Goal: Task Accomplishment & Management: Use online tool/utility

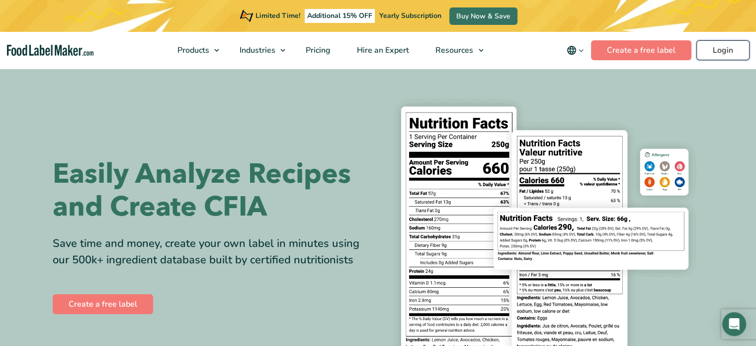
click at [720, 51] on link "Login" at bounding box center [723, 50] width 53 height 20
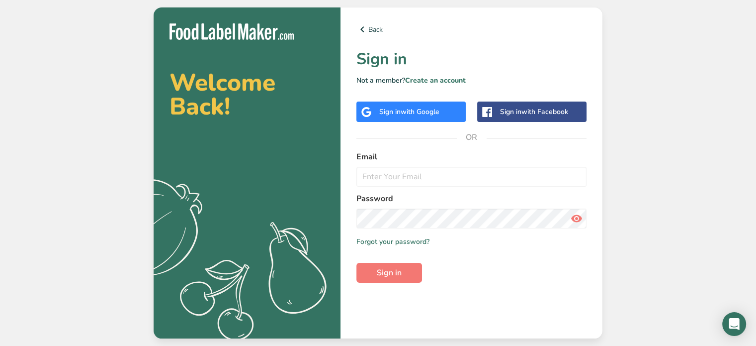
click at [431, 115] on span "with Google" at bounding box center [420, 111] width 39 height 9
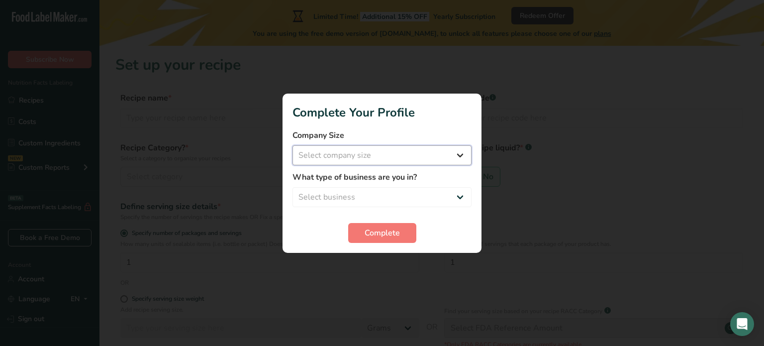
click at [394, 152] on select "Select company size Fewer than 10 Employees 10 to 50 Employees 51 to 500 Employ…" at bounding box center [381, 155] width 179 height 20
select select "1"
click at [292, 145] on select "Select company size Fewer than 10 Employees 10 to 50 Employees 51 to 500 Employ…" at bounding box center [381, 155] width 179 height 20
click at [393, 190] on select "Select business Packaged Food Manufacturer Restaurant & Cafe Bakery Meal Plans …" at bounding box center [381, 197] width 179 height 20
select select "1"
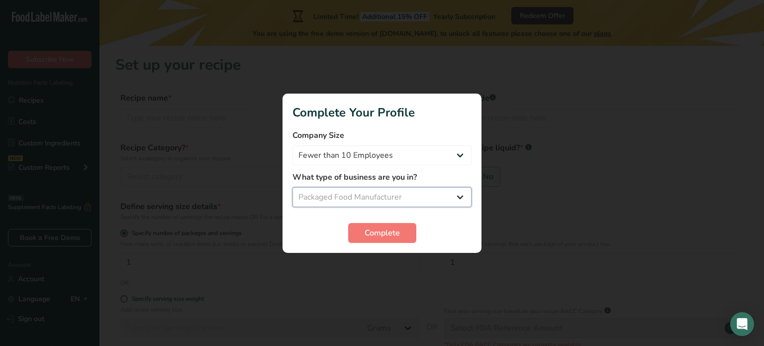
click at [292, 187] on select "Select business Packaged Food Manufacturer Restaurant & Cafe Bakery Meal Plans …" at bounding box center [381, 197] width 179 height 20
click at [390, 234] on span "Complete" at bounding box center [382, 233] width 35 height 12
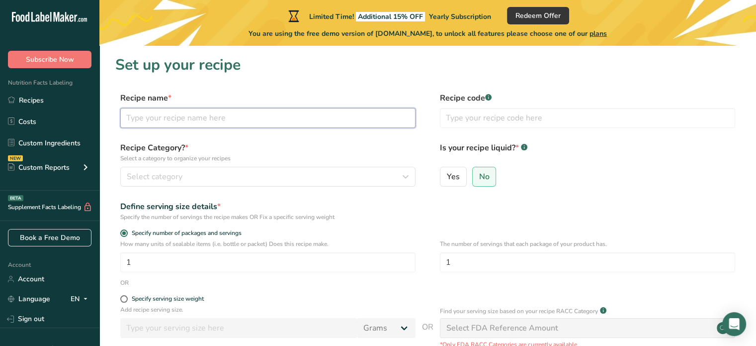
click at [217, 115] on input "text" at bounding box center [267, 118] width 295 height 20
type input "Honey Garlic Sausages"
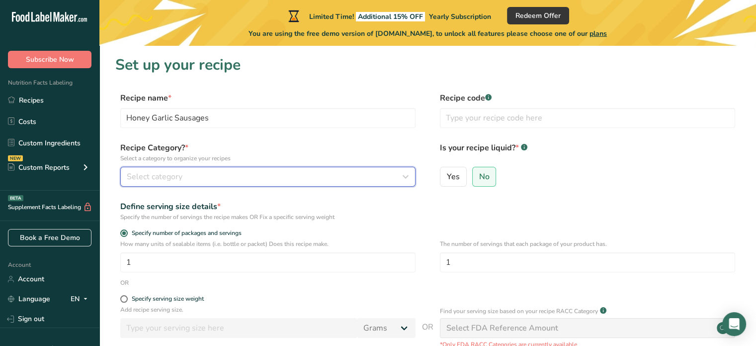
click at [264, 178] on div "Select category" at bounding box center [265, 177] width 277 height 12
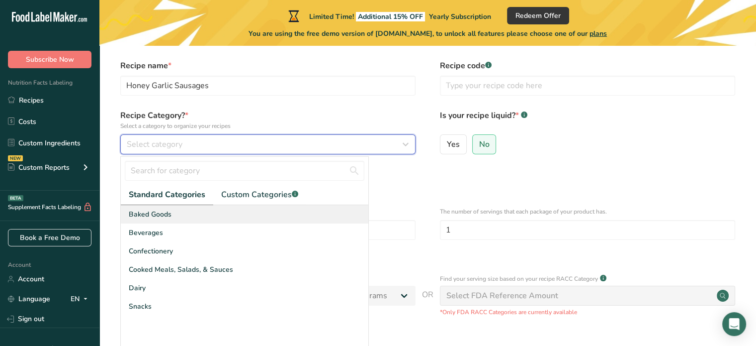
scroll to position [50, 0]
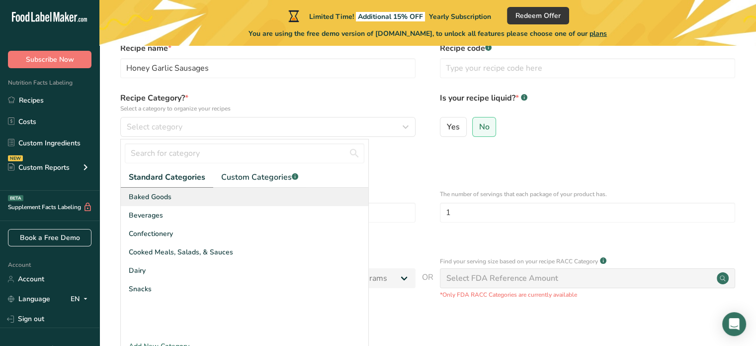
click at [205, 196] on div "Baked Goods" at bounding box center [245, 196] width 248 height 18
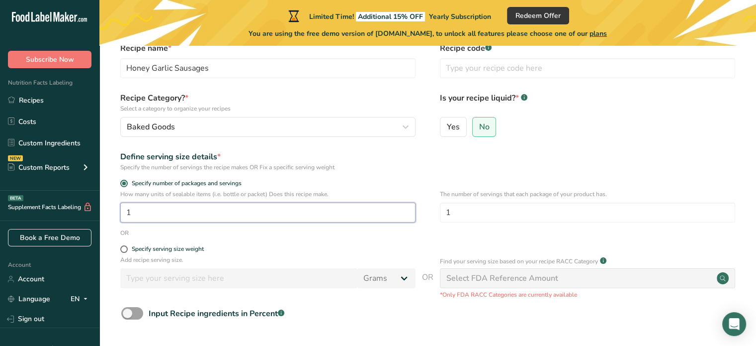
drag, startPoint x: 135, startPoint y: 213, endPoint x: 118, endPoint y: 209, distance: 17.8
click at [118, 209] on div "How many units of sealable items (i.e. bottle or packet) Does this recipe make.…" at bounding box center [427, 208] width 625 height 39
type input "44"
click at [483, 234] on div "OR" at bounding box center [427, 232] width 625 height 9
drag, startPoint x: 461, startPoint y: 215, endPoint x: 442, endPoint y: 212, distance: 19.1
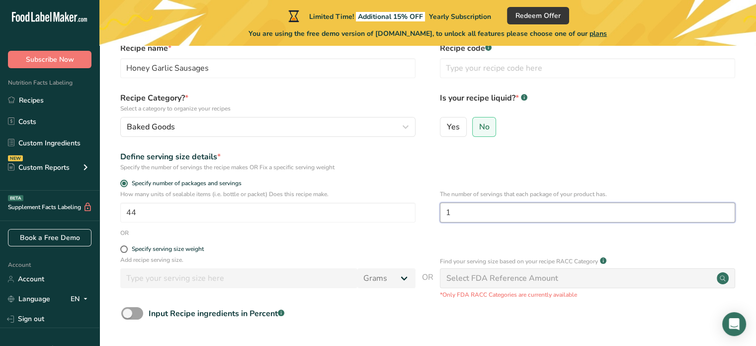
click at [442, 212] on input "1" at bounding box center [587, 212] width 295 height 20
click at [367, 242] on form "Recipe name * Honey Garlic Sausages Recipe code .a-a{fill:#347362;}.b-a{fill:#f…" at bounding box center [427, 208] width 625 height 333
drag, startPoint x: 463, startPoint y: 206, endPoint x: 441, endPoint y: 210, distance: 22.7
click at [441, 210] on input "4" at bounding box center [587, 212] width 295 height 20
type input "1"
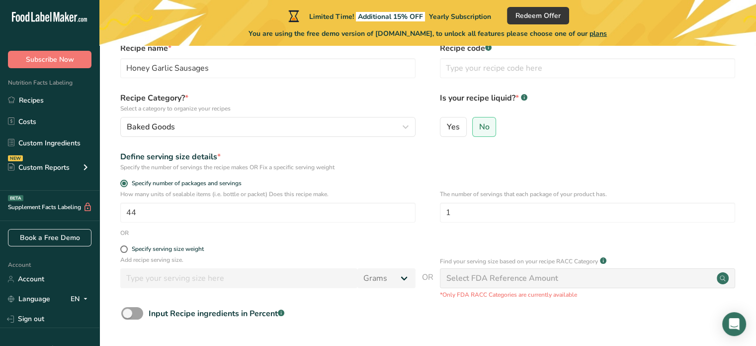
click at [398, 236] on div "OR" at bounding box center [427, 232] width 625 height 9
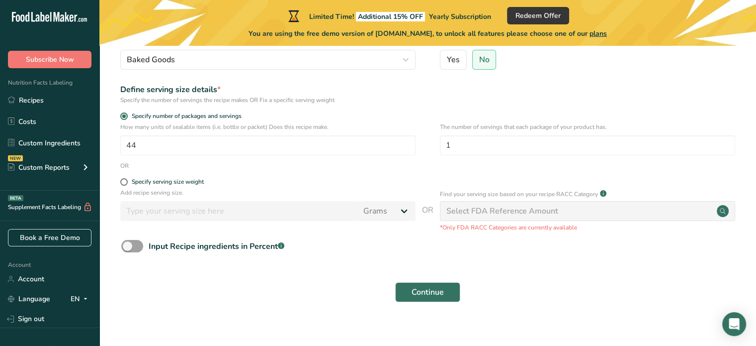
scroll to position [127, 0]
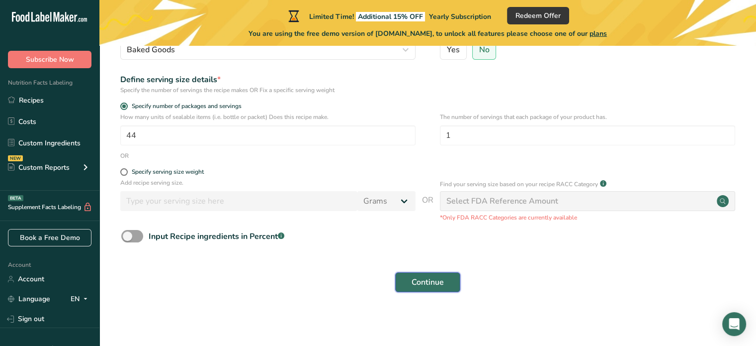
click at [405, 274] on button "Continue" at bounding box center [427, 282] width 65 height 20
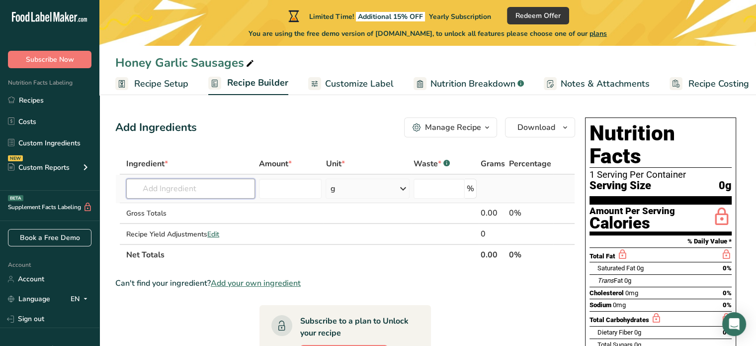
click at [213, 188] on input "text" at bounding box center [190, 189] width 129 height 20
type input "["
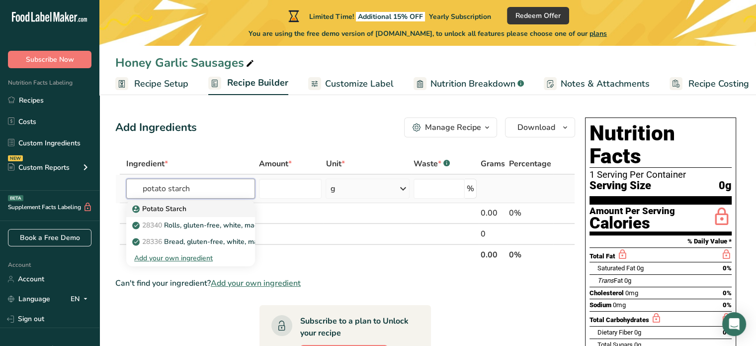
type input "potato starch"
click at [201, 207] on div "Potato Starch" at bounding box center [182, 208] width 97 height 10
type input "Potato Starch"
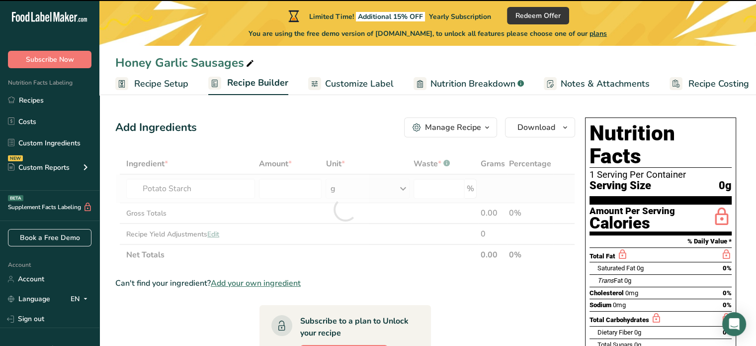
type input "0"
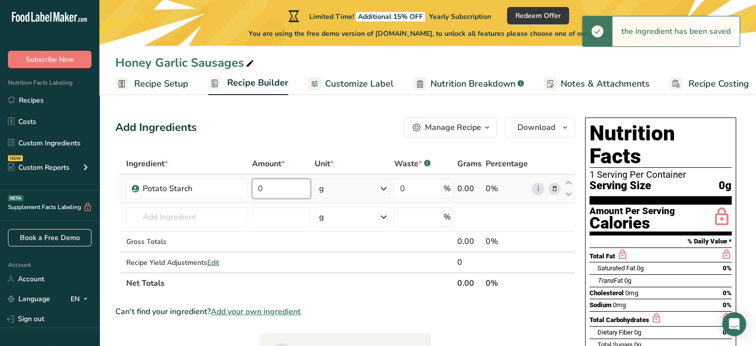
click at [272, 188] on input "0" at bounding box center [281, 189] width 59 height 20
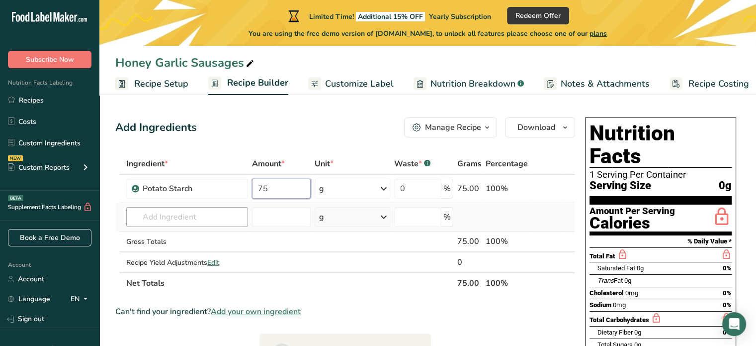
type input "75"
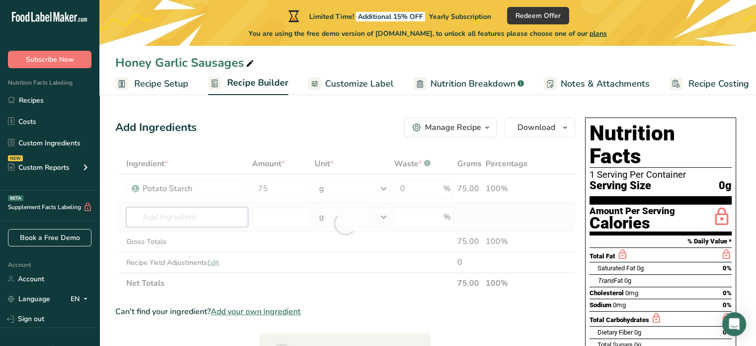
click at [204, 217] on div "Ingredient * Amount * Unit * Waste * .a-a{fill:#347362;}.b-a{fill:#fff;} Grams …" at bounding box center [345, 223] width 460 height 140
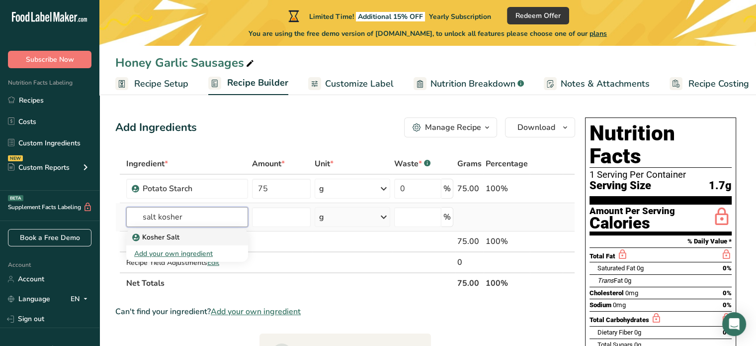
type input "salt kosher"
click at [204, 234] on div "Kosher Salt" at bounding box center [179, 237] width 90 height 10
type input "Kosher Salt"
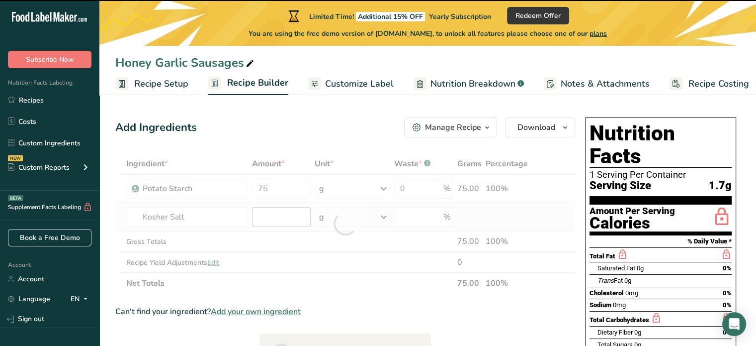
type input "0"
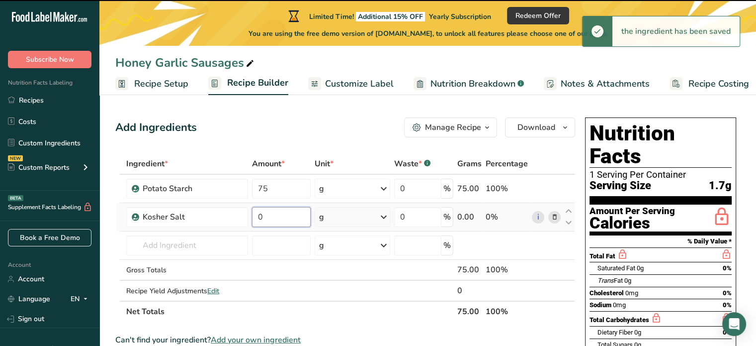
click at [273, 215] on input "0" at bounding box center [281, 217] width 59 height 20
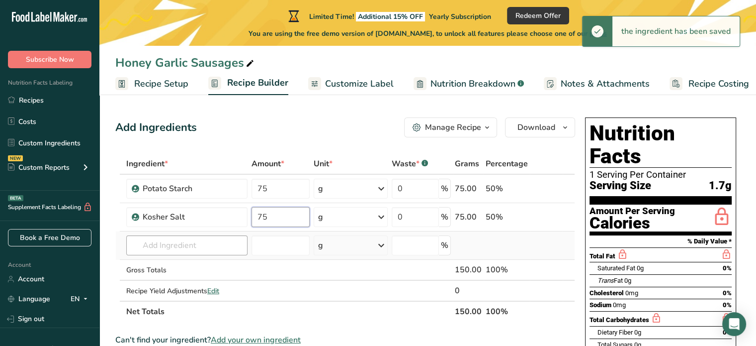
type input "75"
click at [199, 240] on div "Ingredient * Amount * Unit * Waste * .a-a{fill:#347362;}.b-a{fill:#fff;} Grams …" at bounding box center [345, 237] width 460 height 169
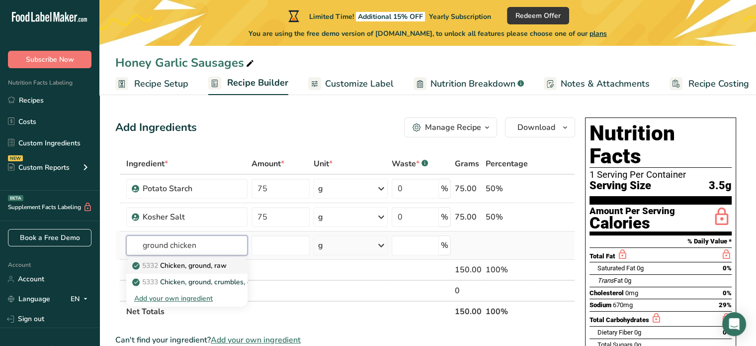
type input "ground chicken"
click at [202, 263] on p "5332 Chicken, ground, raw" at bounding box center [180, 265] width 92 height 10
type input "Chicken, ground, raw"
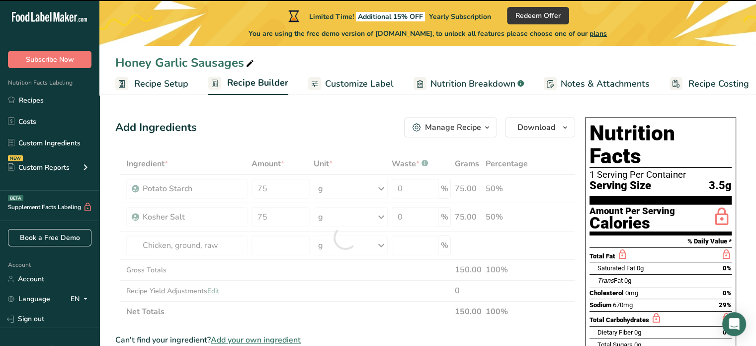
type input "0"
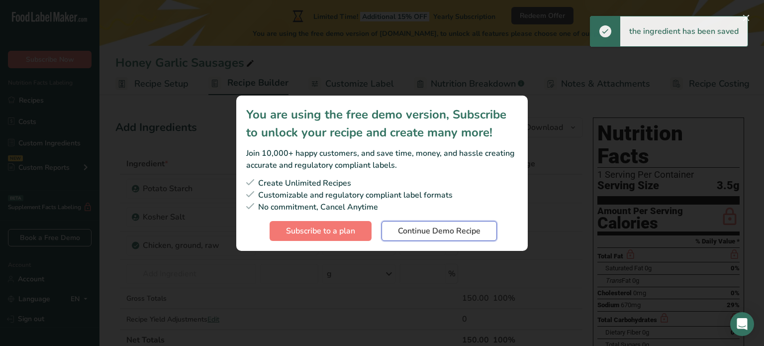
click at [448, 228] on span "Continue Demo Recipe" at bounding box center [439, 231] width 83 height 12
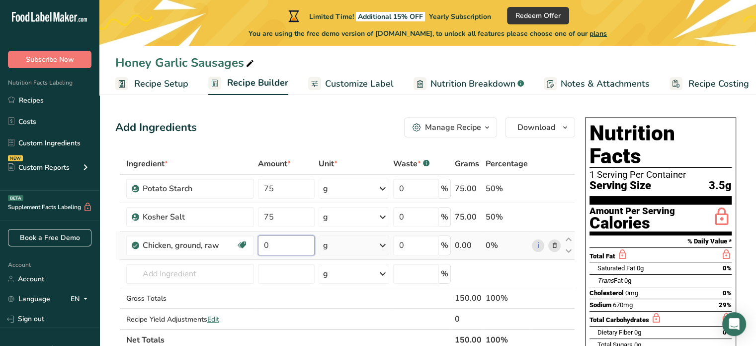
click at [282, 242] on input "0" at bounding box center [286, 245] width 57 height 20
